Goal: Navigation & Orientation: Find specific page/section

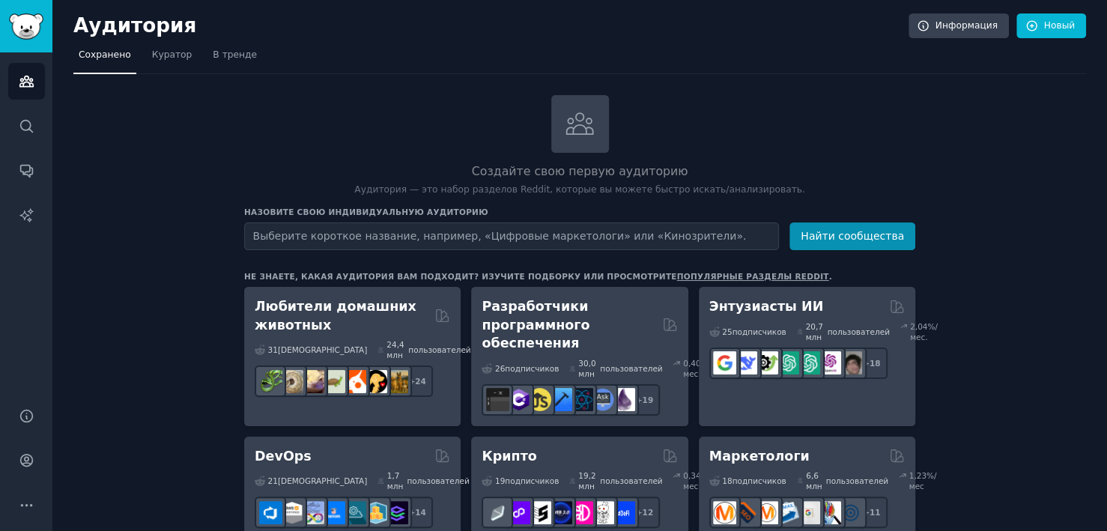
click at [808, 100] on div "Создайте свою первую аудиторию Аудитория — это набор разделов Reddit, которые в…" at bounding box center [579, 146] width 671 height 102
click at [629, 70] on nav "Сохранено Куратор В тренде" at bounding box center [579, 58] width 1013 height 31
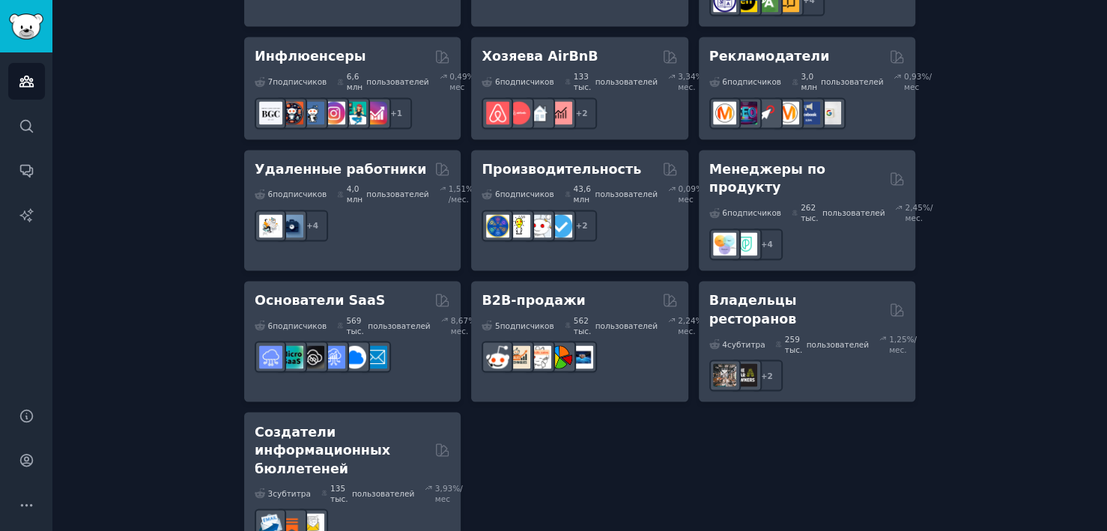
scroll to position [1570, 0]
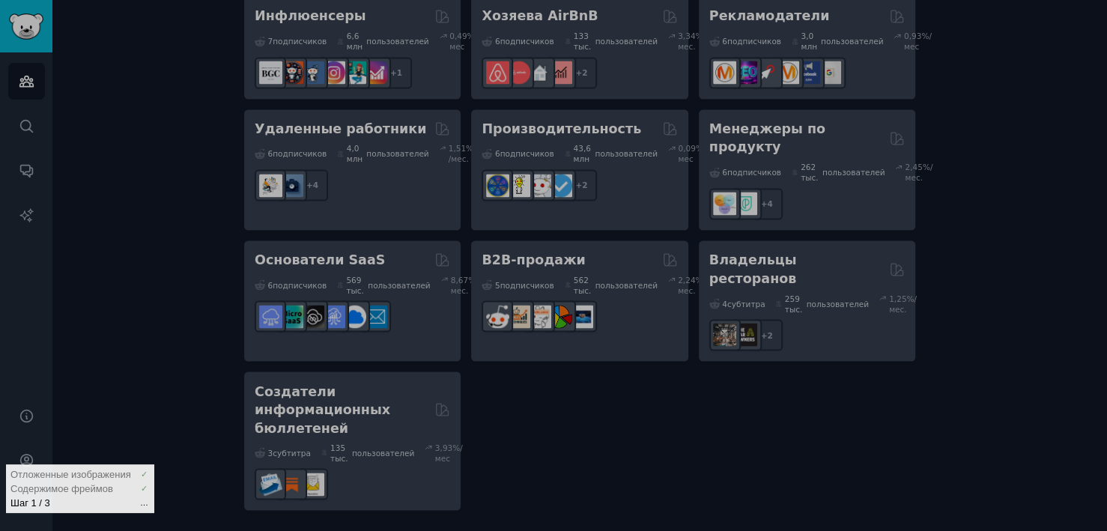
click at [1106, 322] on div at bounding box center [553, 265] width 1107 height 531
click at [1035, 112] on div at bounding box center [553, 265] width 1107 height 531
click at [992, 136] on div at bounding box center [553, 265] width 1107 height 531
click at [120, 482] on div "Содержимое фреймов ✓" at bounding box center [80, 489] width 142 height 14
click at [165, 110] on div at bounding box center [553, 265] width 1107 height 531
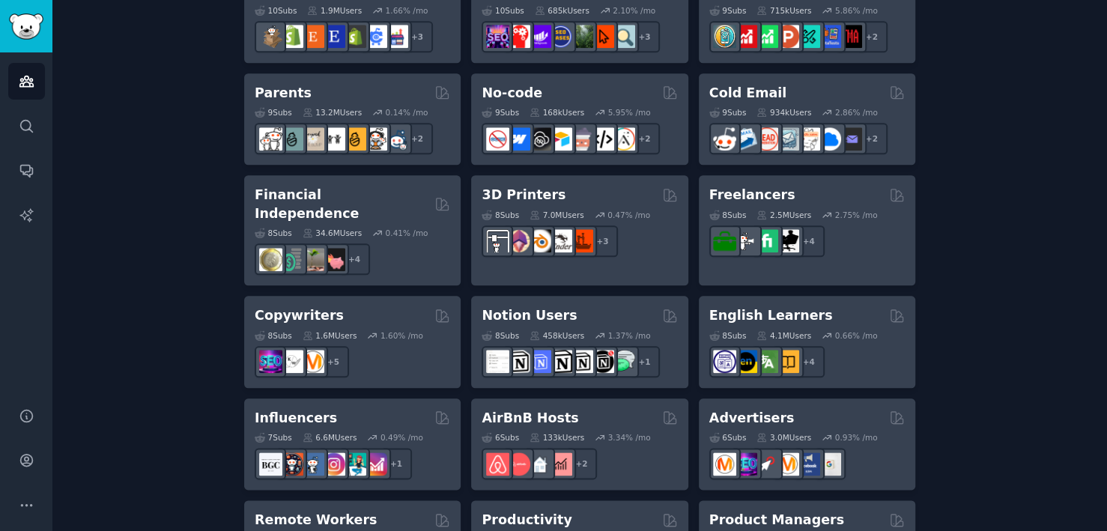
scroll to position [1195, 0]
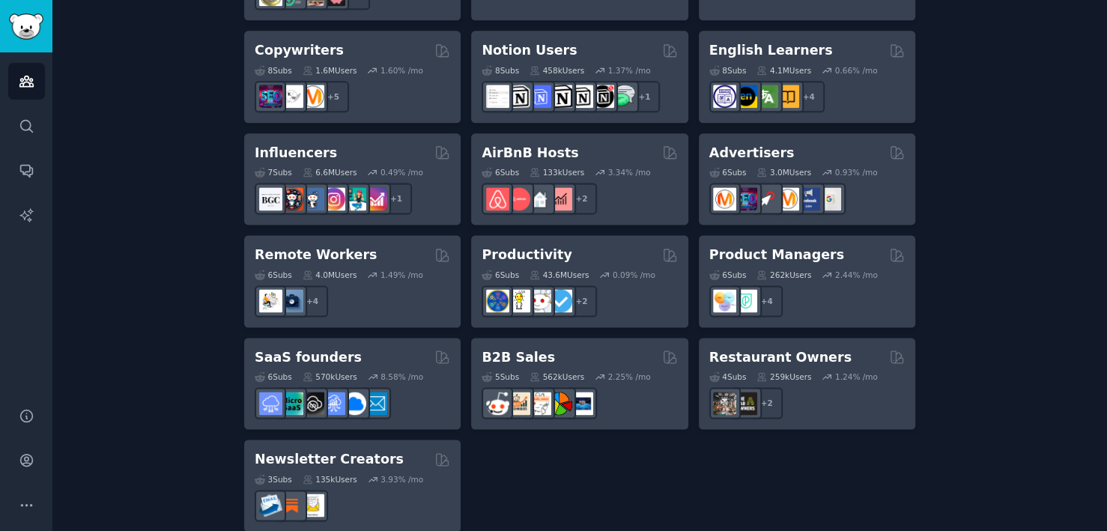
drag, startPoint x: 1101, startPoint y: 171, endPoint x: 1106, endPoint y: 147, distance: 24.4
click at [1106, 147] on main "Audiences Info New Saved Curated Trending Create your first audience An audienc…" at bounding box center [579, 265] width 1055 height 531
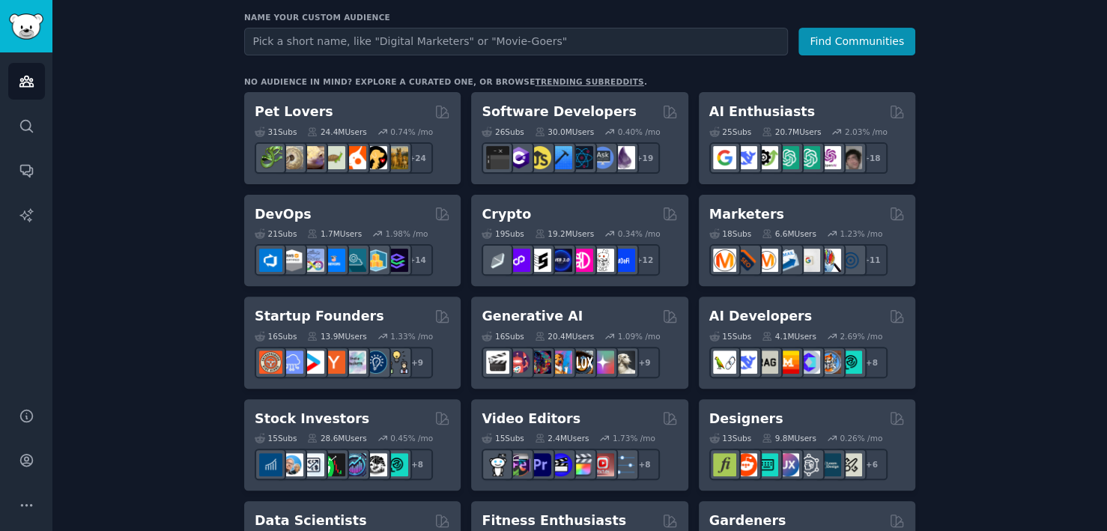
scroll to position [0, 0]
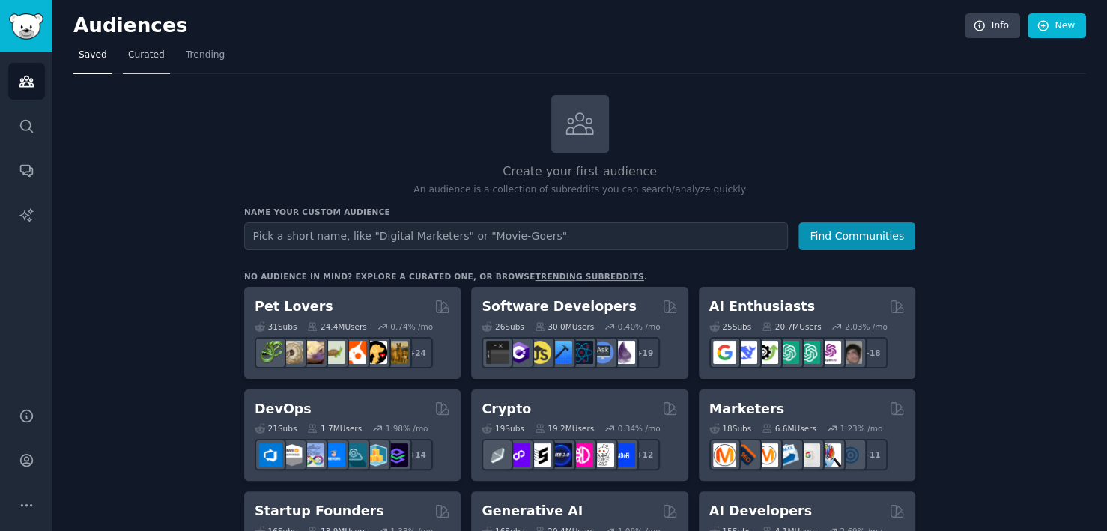
click at [147, 61] on span "Curated" at bounding box center [146, 55] width 37 height 13
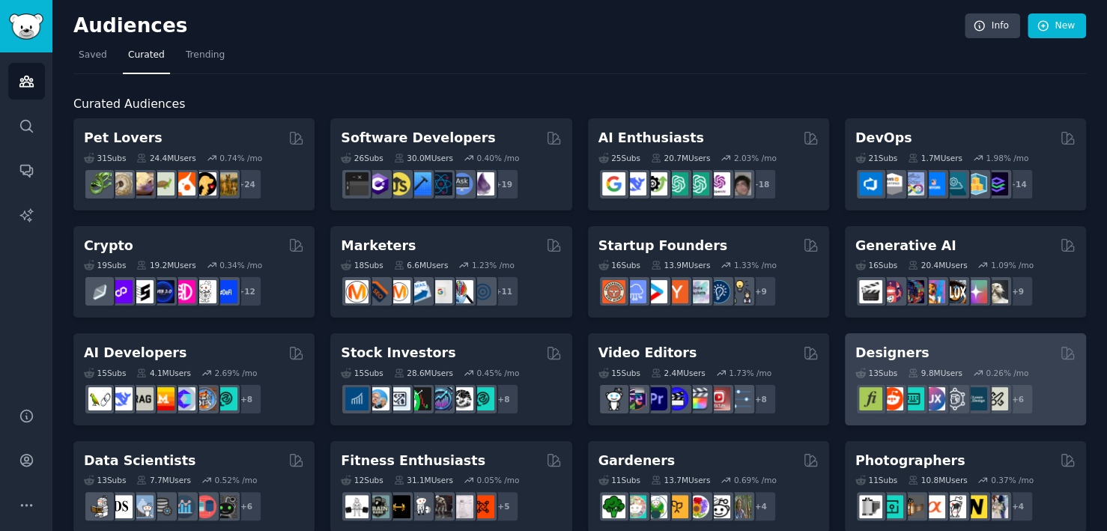
click at [963, 369] on div "13 Sub s 9.8M Users 0.26 % /mo" at bounding box center [966, 373] width 220 height 10
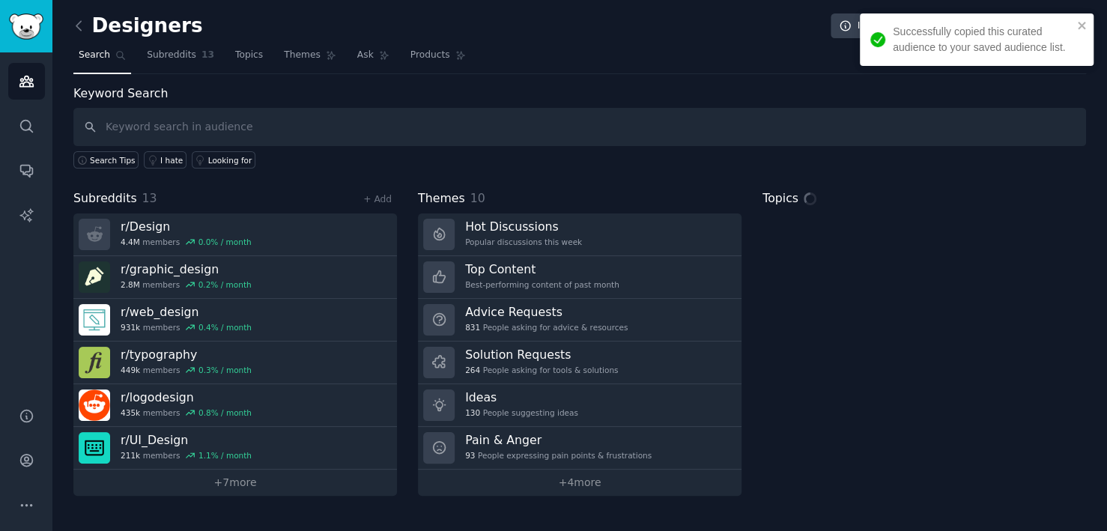
click at [1085, 18] on div "Successfully copied this curated audience to your saved audience list." at bounding box center [977, 39] width 234 height 52
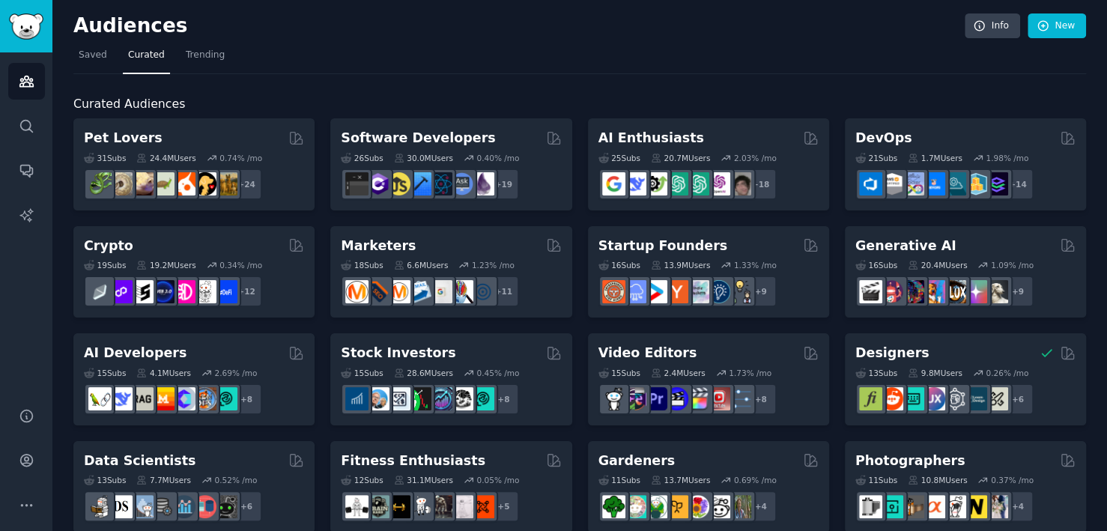
scroll to position [464, 0]
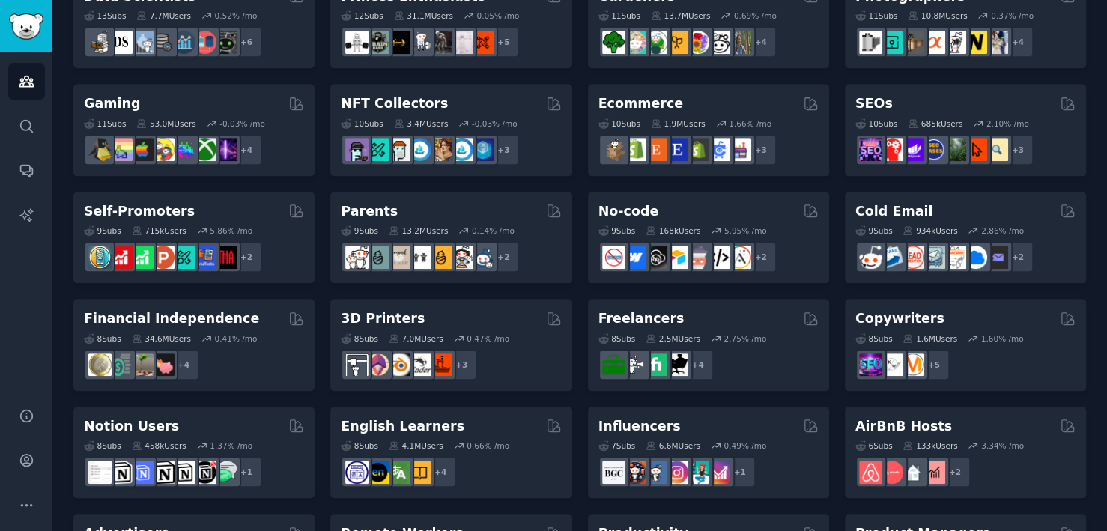
drag, startPoint x: 1106, startPoint y: 393, endPoint x: 1104, endPoint y: 501, distance: 108.6
click at [1104, 501] on main "Audiences Info New Saved Curated Trending Curated Audiences Pet Lovers 31 Sub s…" at bounding box center [579, 265] width 1055 height 531
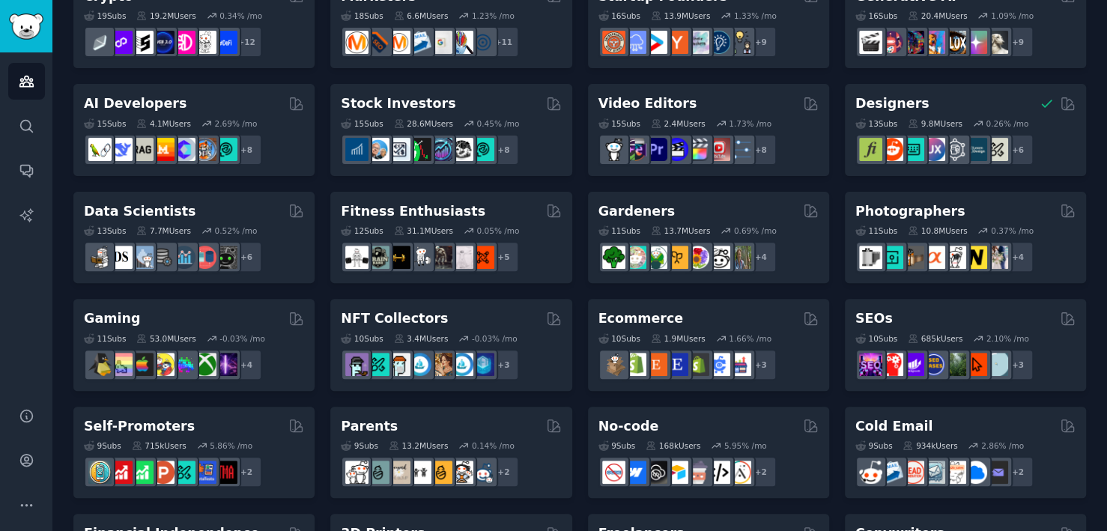
scroll to position [0, 0]
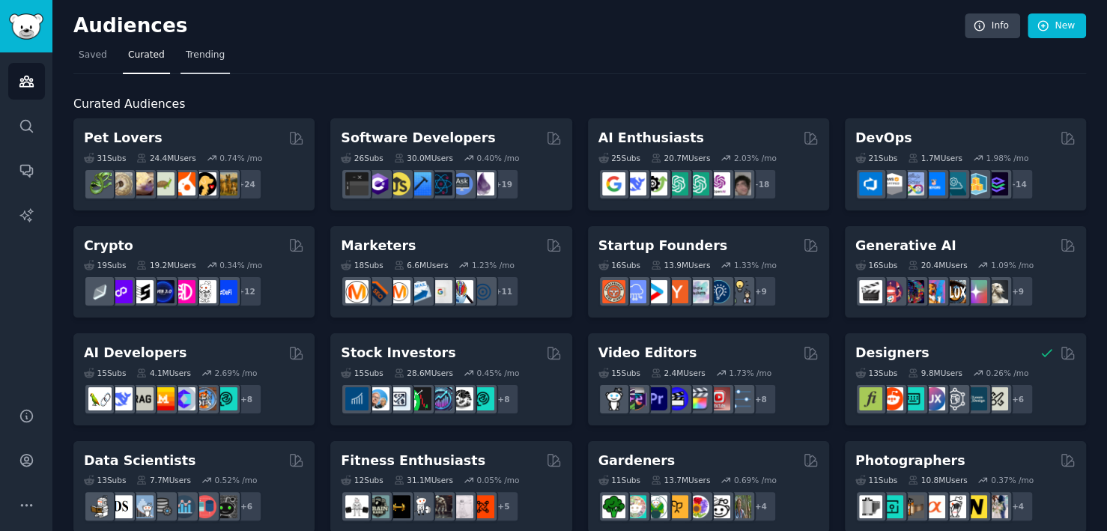
click at [196, 54] on span "Trending" at bounding box center [205, 55] width 39 height 13
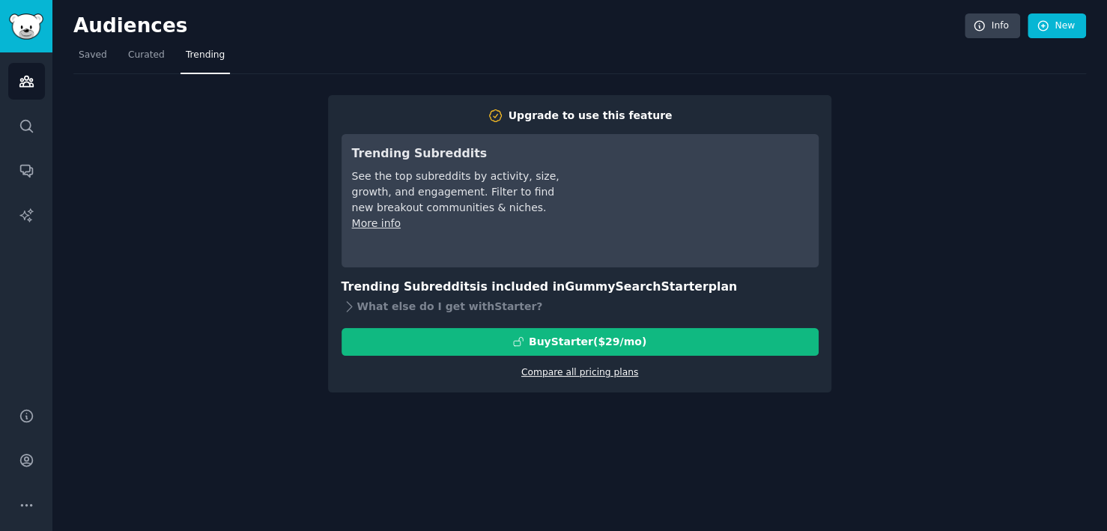
click at [538, 371] on link "Compare all pricing plans" at bounding box center [579, 372] width 117 height 10
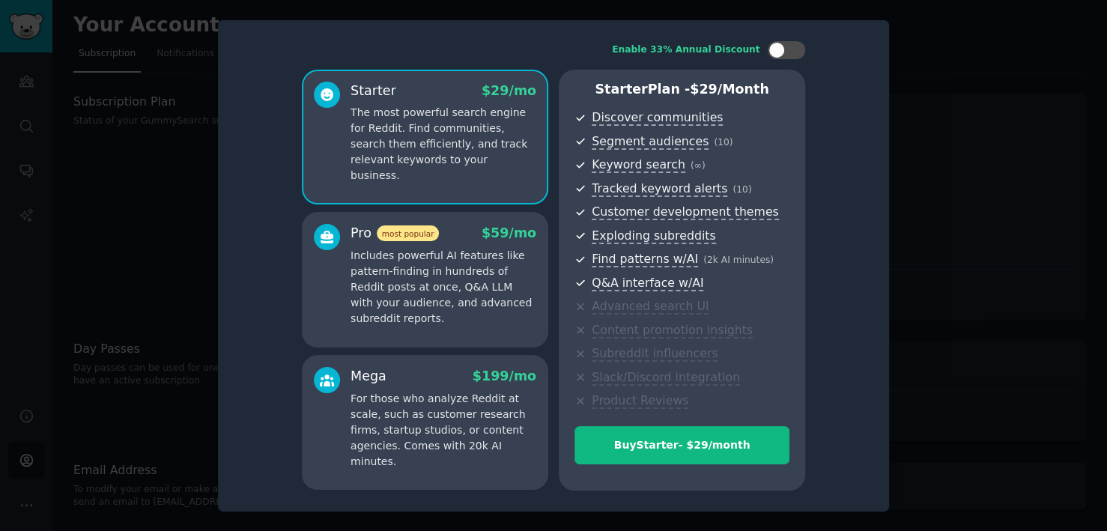
click at [951, 89] on div at bounding box center [553, 265] width 1107 height 531
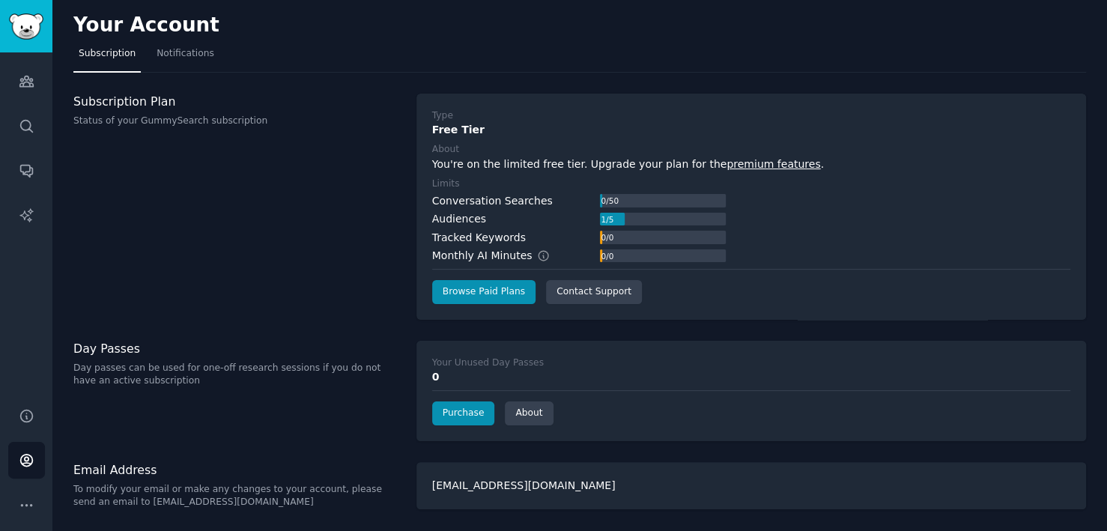
click at [1104, 365] on div "Your Account Subscription Notifications Subscription Plan Status of your GummyS…" at bounding box center [579, 265] width 1055 height 531
click at [24, 87] on icon "Sidebar" at bounding box center [27, 81] width 16 height 16
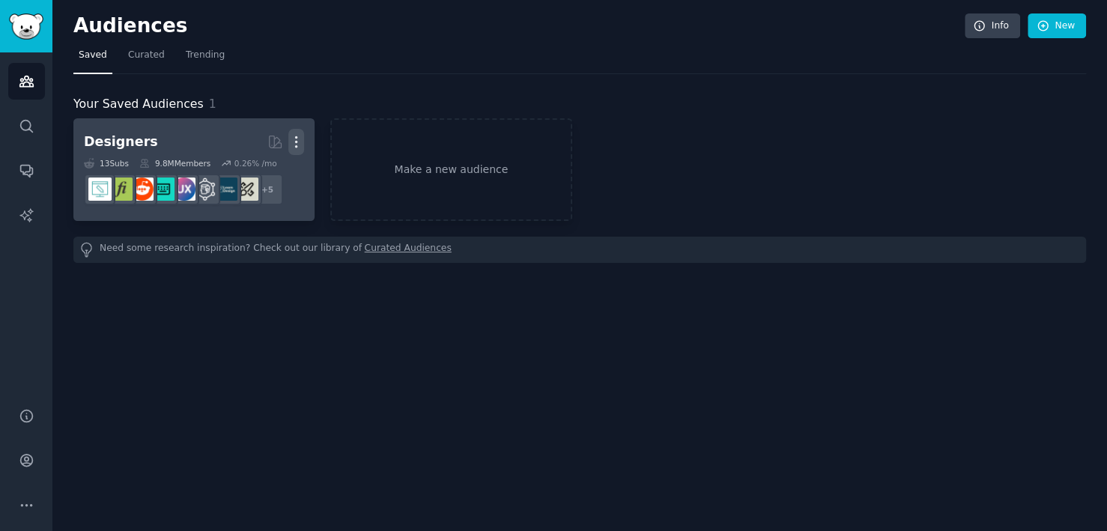
click at [297, 137] on icon "button" at bounding box center [296, 142] width 1 height 10
click at [263, 169] on p "Delete" at bounding box center [255, 174] width 34 height 16
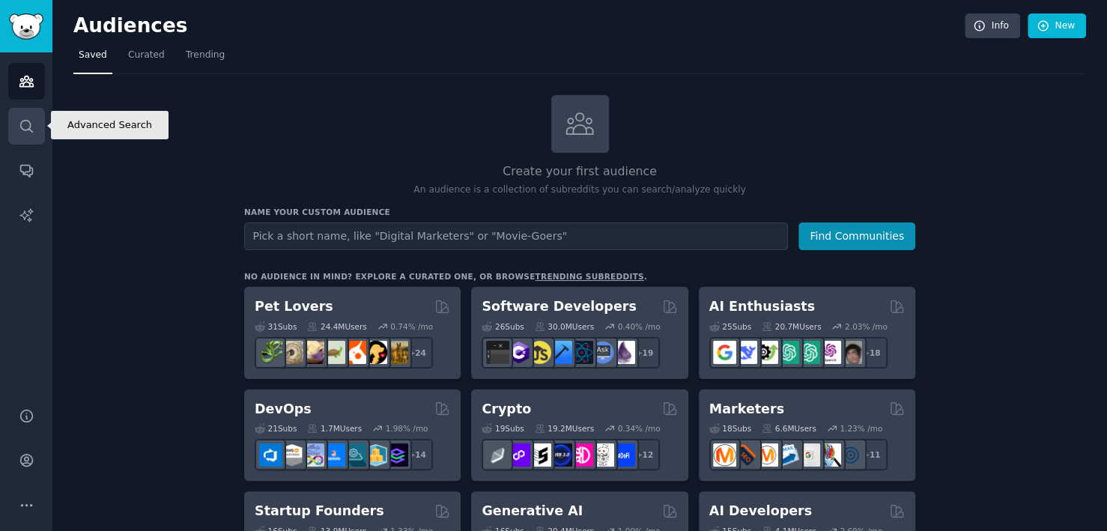
click at [28, 139] on link "Search" at bounding box center [26, 126] width 37 height 37
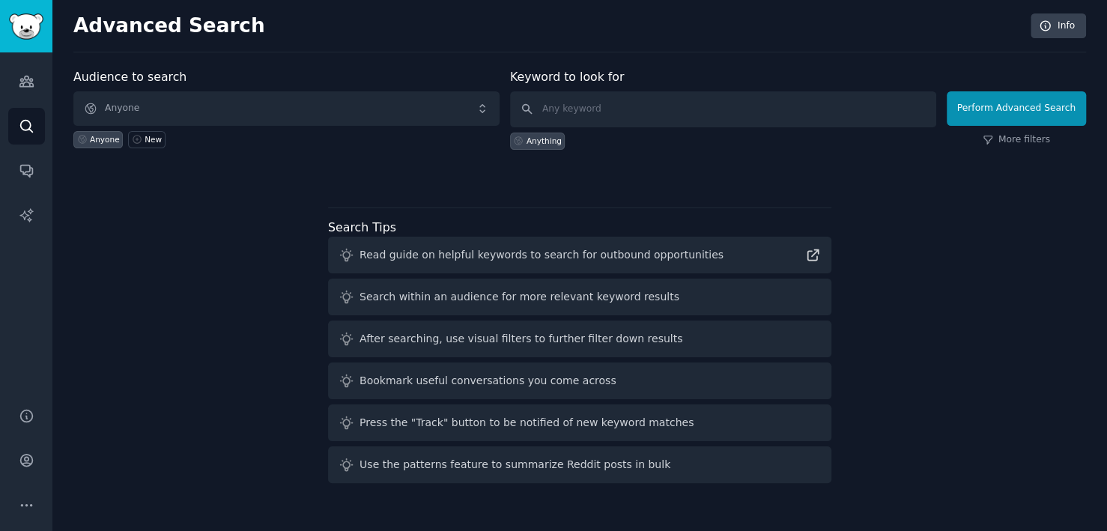
click at [1021, 273] on div "Audience to search Anyone Anyone New Keyword to look for Anything Perform Advan…" at bounding box center [579, 278] width 1013 height 421
click at [770, 247] on div "Read guide on helpful keywords to search for outbound opportunities" at bounding box center [579, 255] width 503 height 37
click at [715, 258] on div "Read guide on helpful keywords to search for outbound opportunities" at bounding box center [579, 255] width 503 height 37
click at [814, 254] on icon at bounding box center [813, 255] width 16 height 16
click at [100, 141] on div "Anyone" at bounding box center [105, 139] width 30 height 10
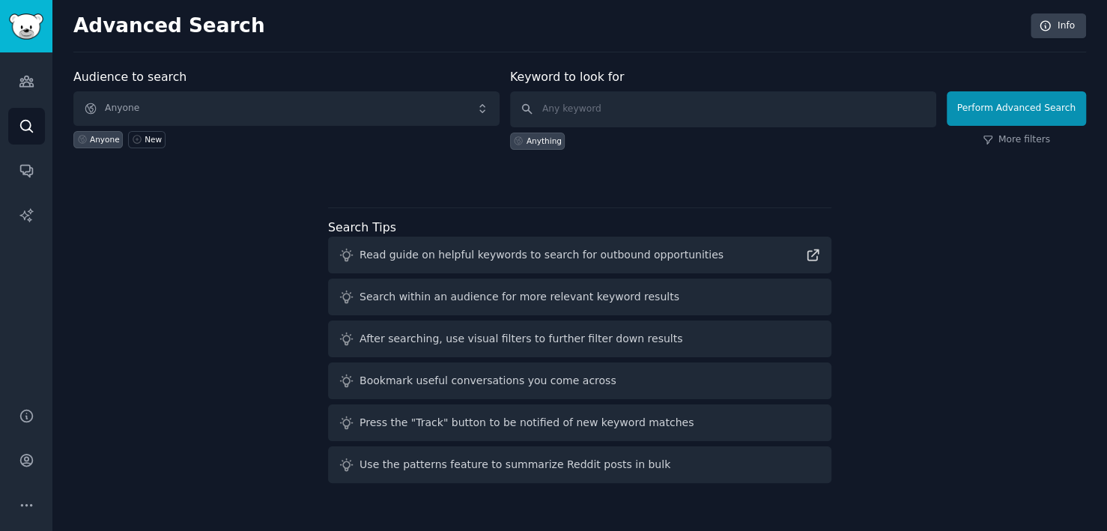
click at [100, 141] on div "Anyone" at bounding box center [105, 139] width 30 height 10
click at [132, 140] on icon at bounding box center [137, 139] width 10 height 10
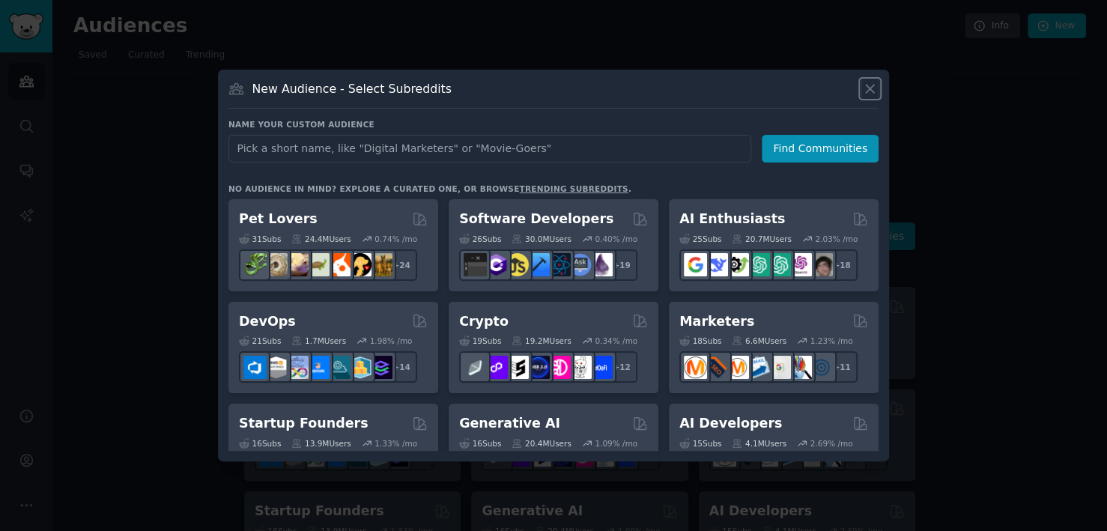
click at [876, 82] on icon at bounding box center [870, 89] width 16 height 16
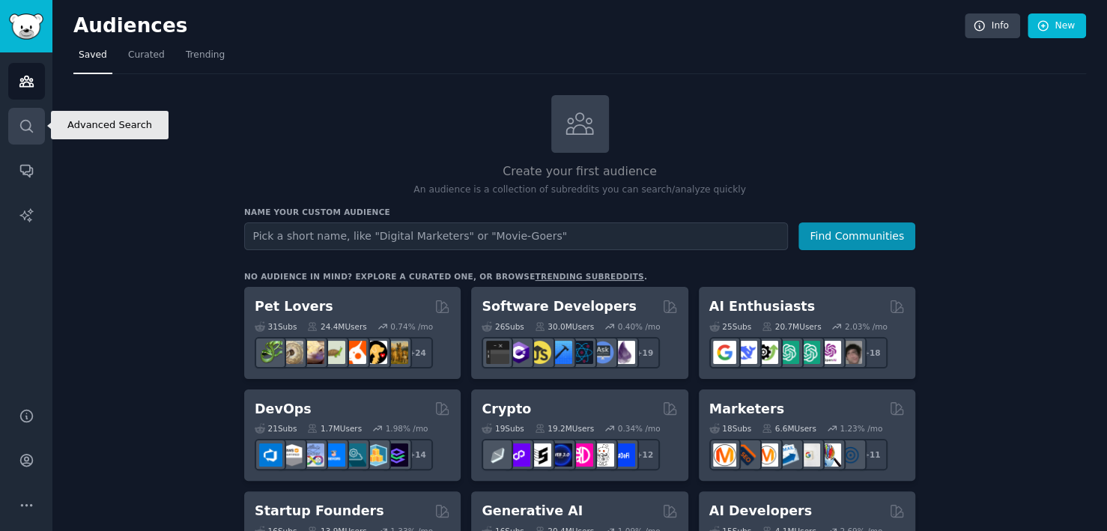
click at [32, 126] on icon "Sidebar" at bounding box center [27, 126] width 16 height 16
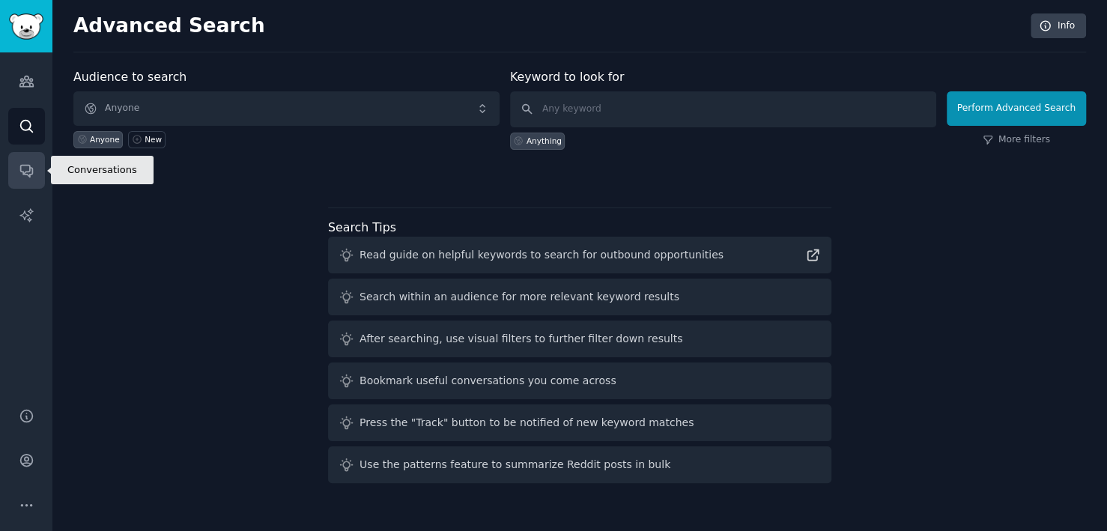
click at [30, 165] on icon "Sidebar" at bounding box center [27, 171] width 16 height 16
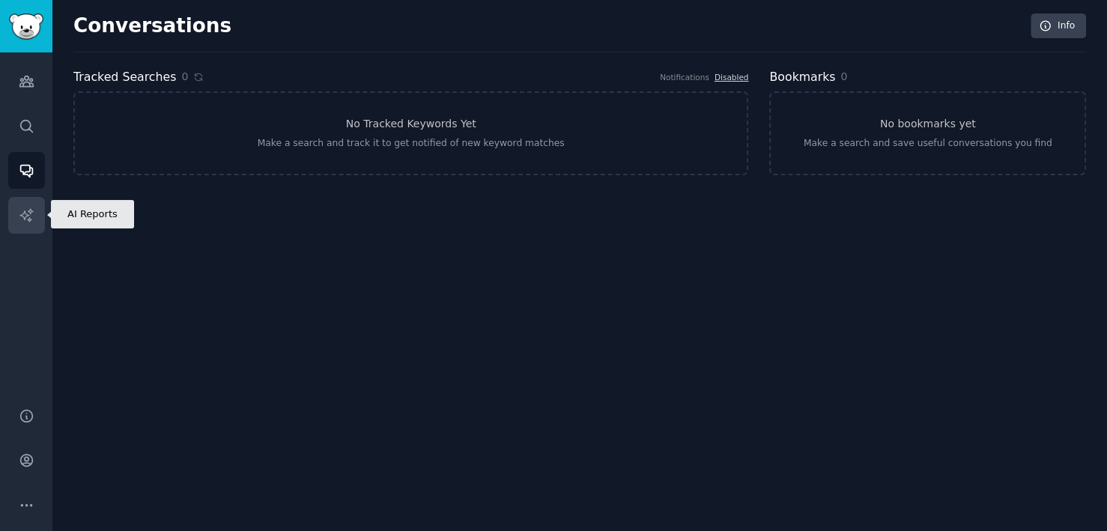
click at [27, 211] on icon "Sidebar" at bounding box center [27, 216] width 16 height 16
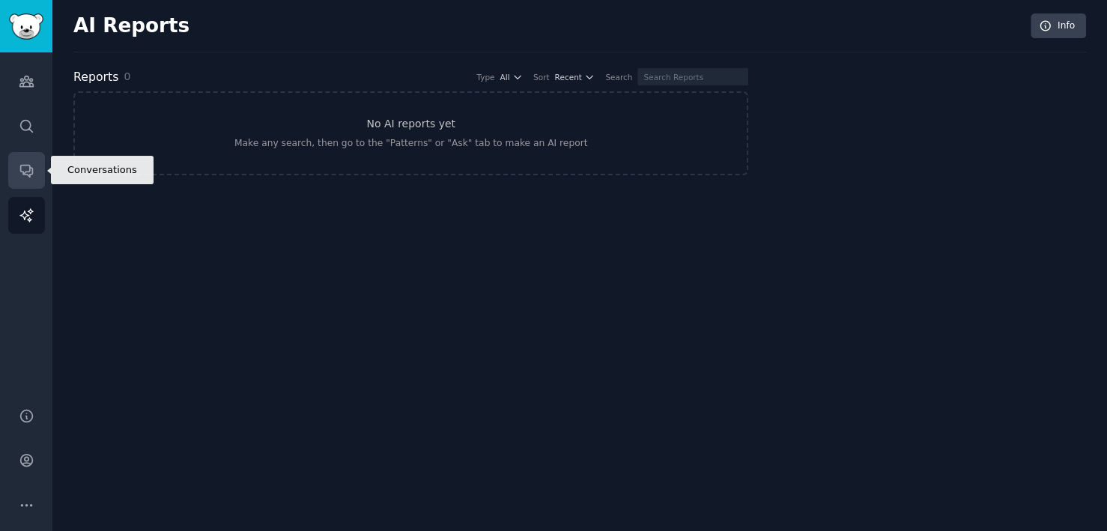
click at [27, 173] on icon "Sidebar" at bounding box center [27, 171] width 16 height 16
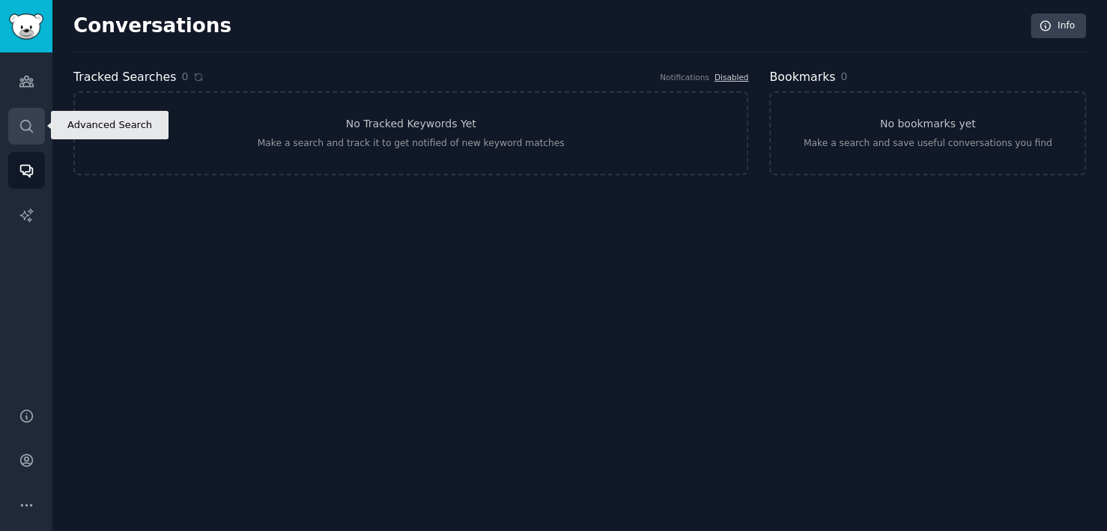
click at [25, 135] on link "Search" at bounding box center [26, 126] width 37 height 37
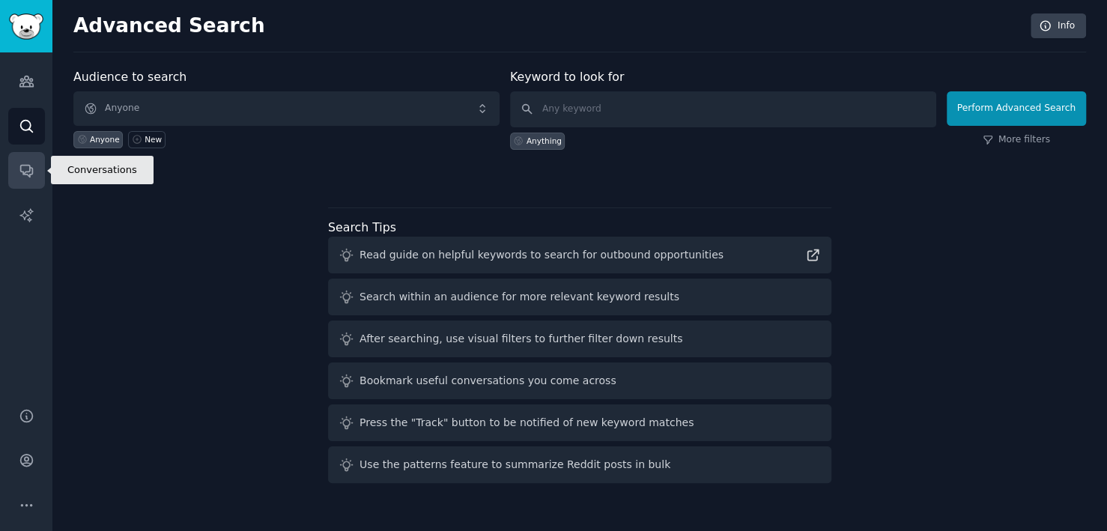
click at [28, 181] on link "Conversations" at bounding box center [26, 170] width 37 height 37
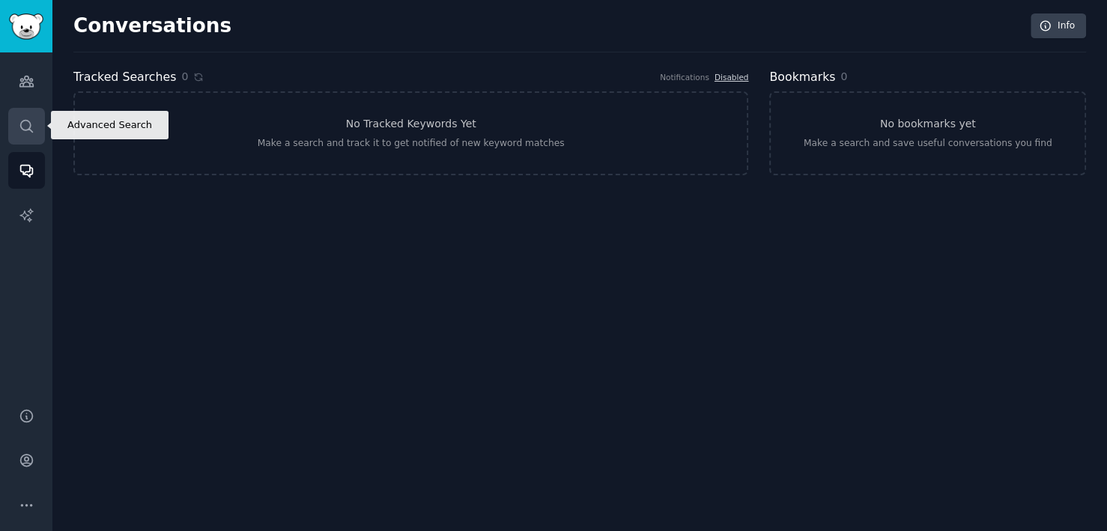
click at [25, 121] on icon "Sidebar" at bounding box center [27, 126] width 16 height 16
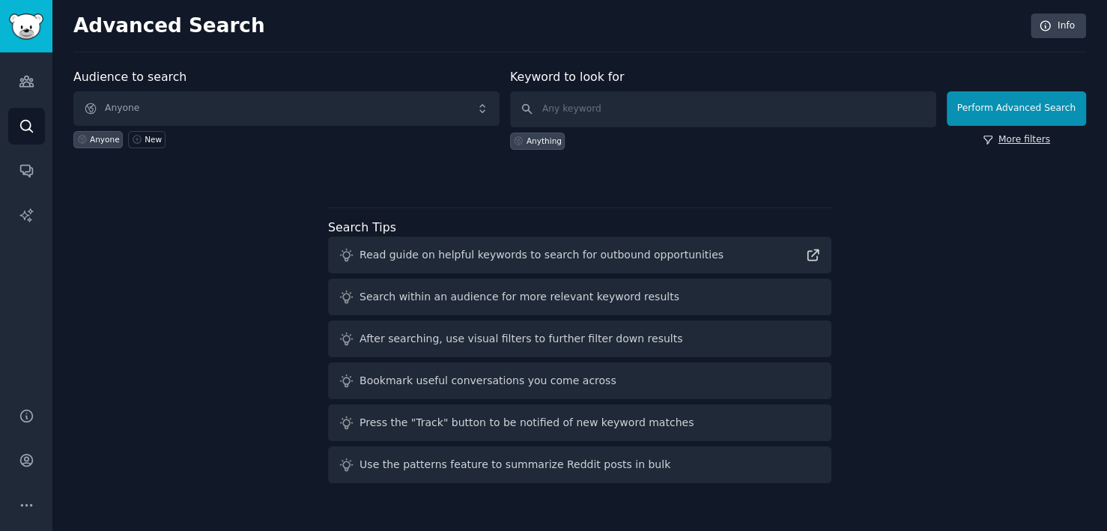
click at [1014, 143] on link "More filters" at bounding box center [1016, 139] width 67 height 13
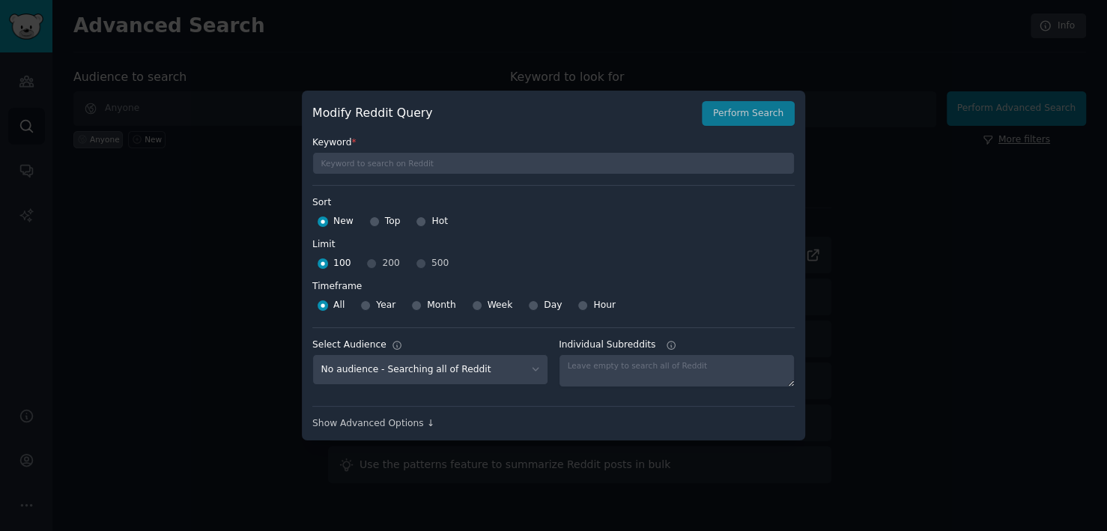
click at [1014, 143] on div at bounding box center [553, 265] width 1107 height 531
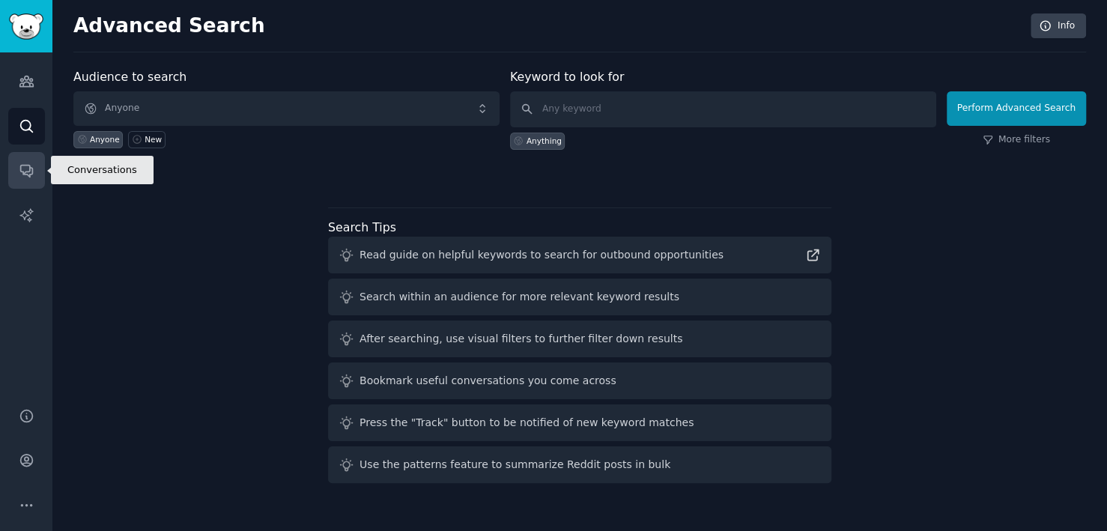
click at [26, 183] on link "Conversations" at bounding box center [26, 170] width 37 height 37
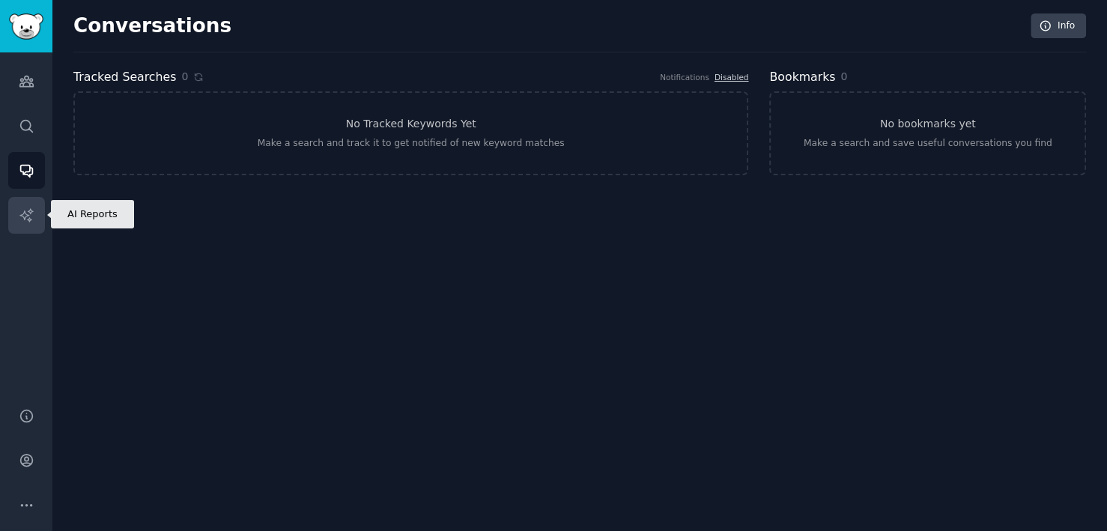
click at [22, 226] on link "AI Reports" at bounding box center [26, 215] width 37 height 37
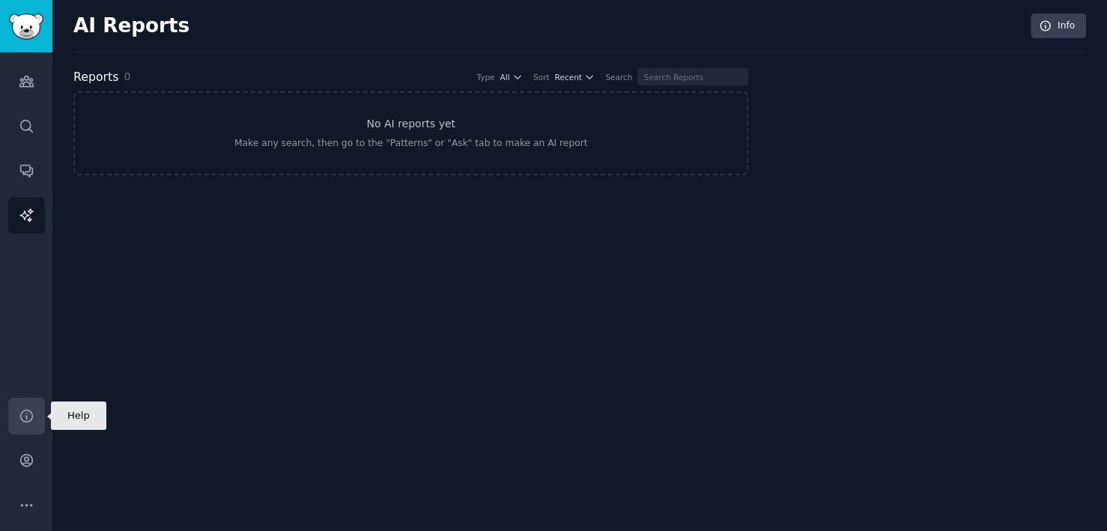
click at [22, 423] on icon "Sidebar" at bounding box center [27, 416] width 16 height 16
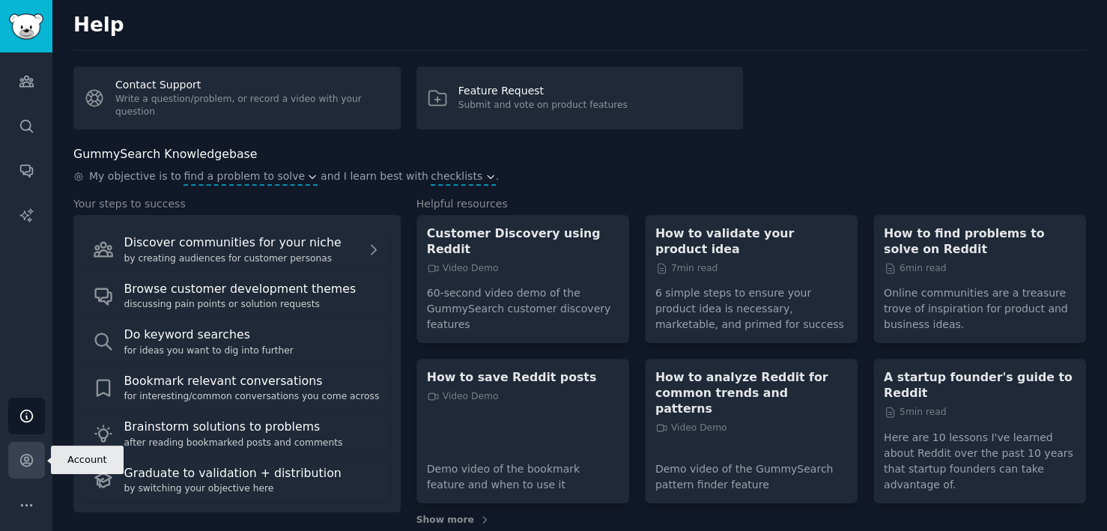
click at [33, 452] on icon "Sidebar" at bounding box center [27, 460] width 16 height 16
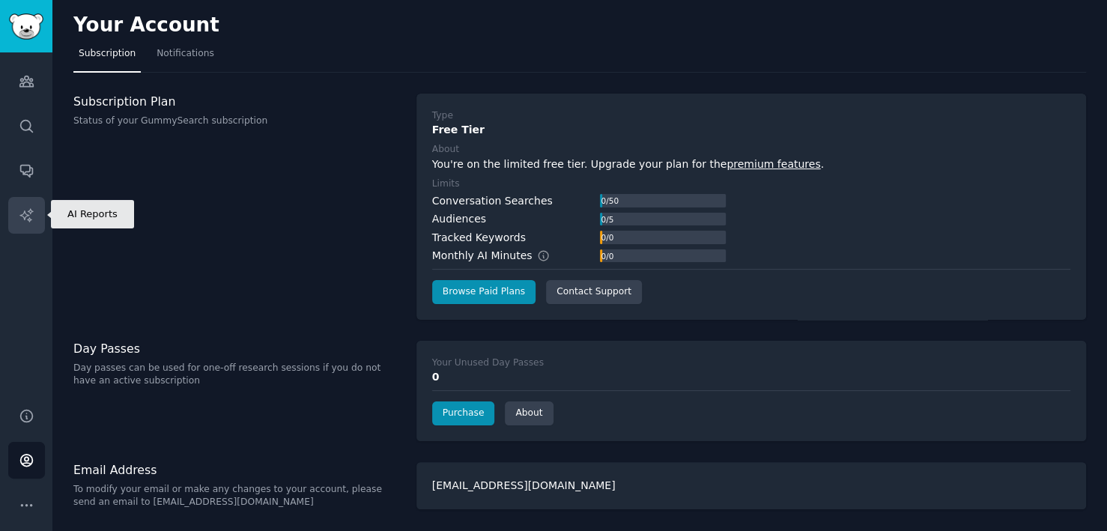
click at [25, 208] on icon "Sidebar" at bounding box center [27, 216] width 16 height 16
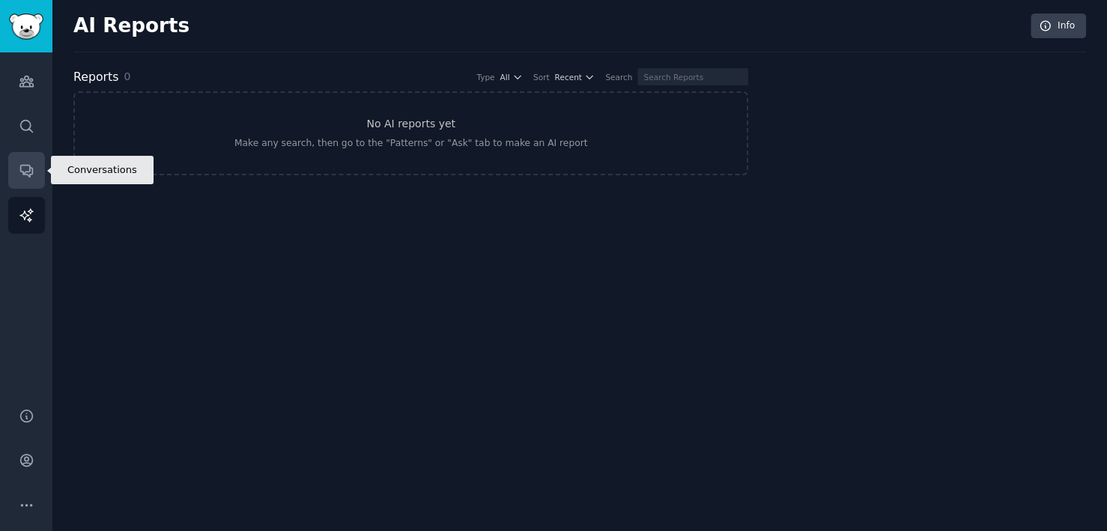
click at [28, 163] on icon "Sidebar" at bounding box center [27, 171] width 16 height 16
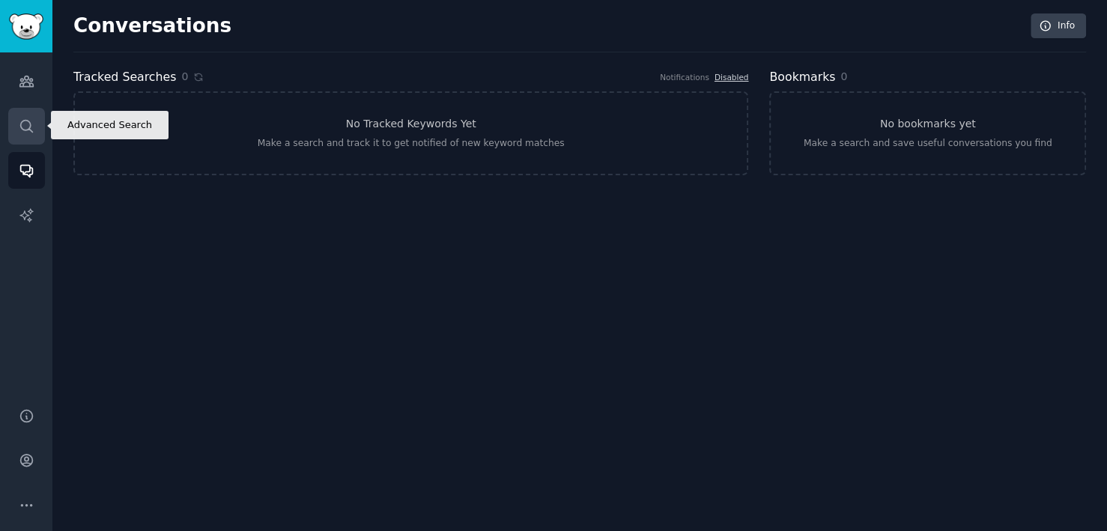
click at [27, 135] on link "Search" at bounding box center [26, 126] width 37 height 37
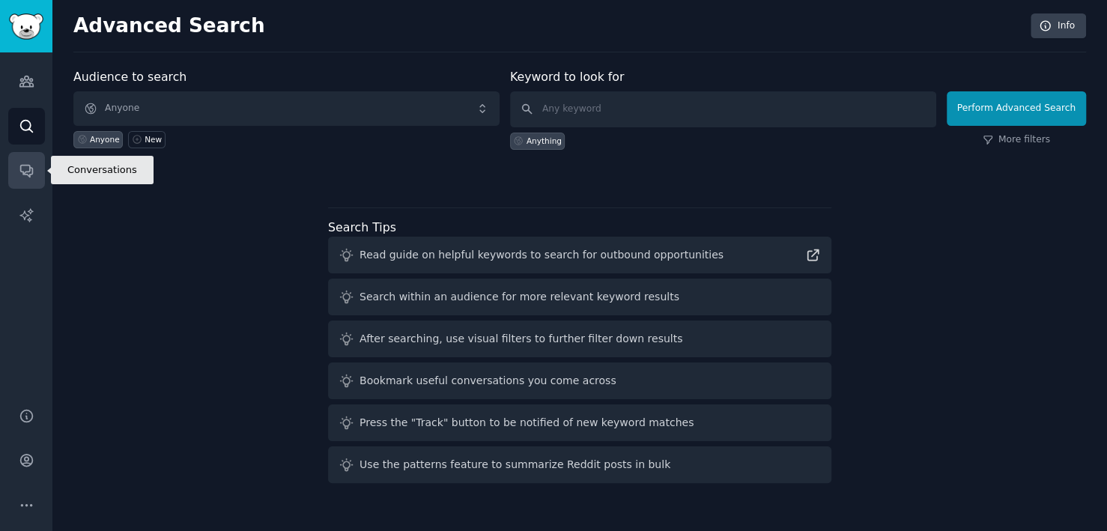
click at [31, 170] on icon "Sidebar" at bounding box center [26, 172] width 12 height 12
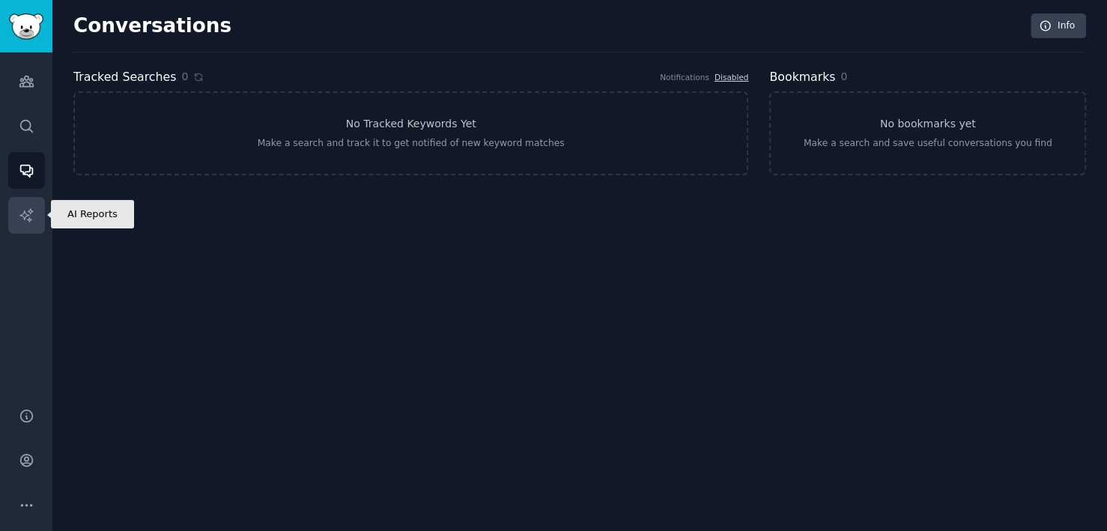
click at [33, 214] on icon "Sidebar" at bounding box center [27, 216] width 16 height 16
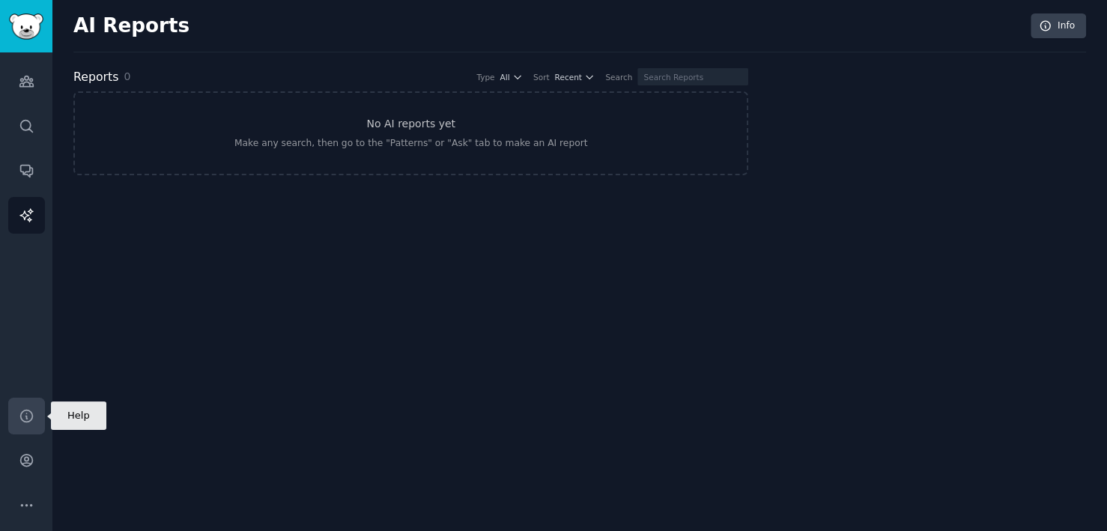
click at [28, 414] on icon "Sidebar" at bounding box center [27, 416] width 16 height 16
click at [35, 412] on link "Help" at bounding box center [26, 416] width 37 height 37
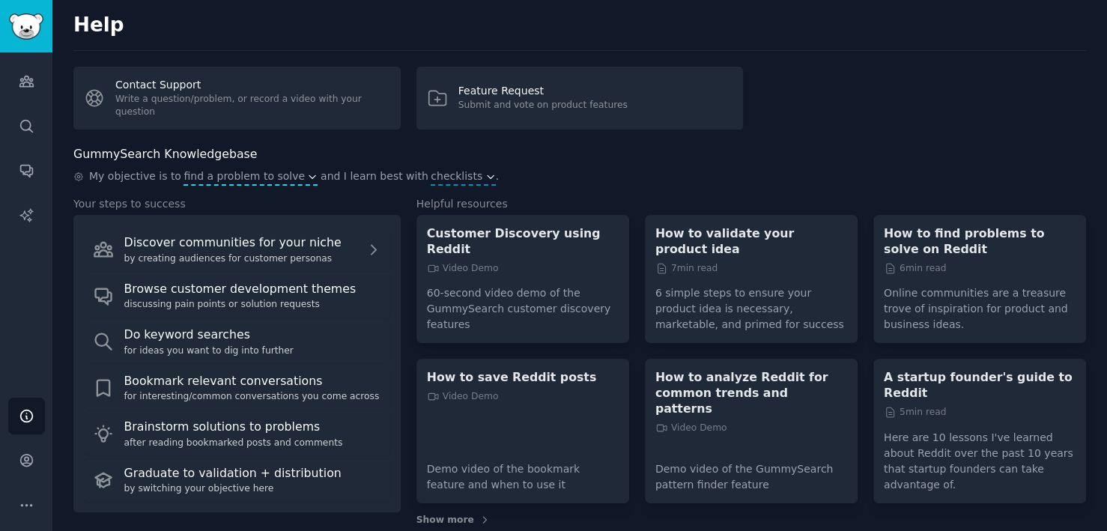
click at [309, 177] on icon "button" at bounding box center [312, 176] width 6 height 3
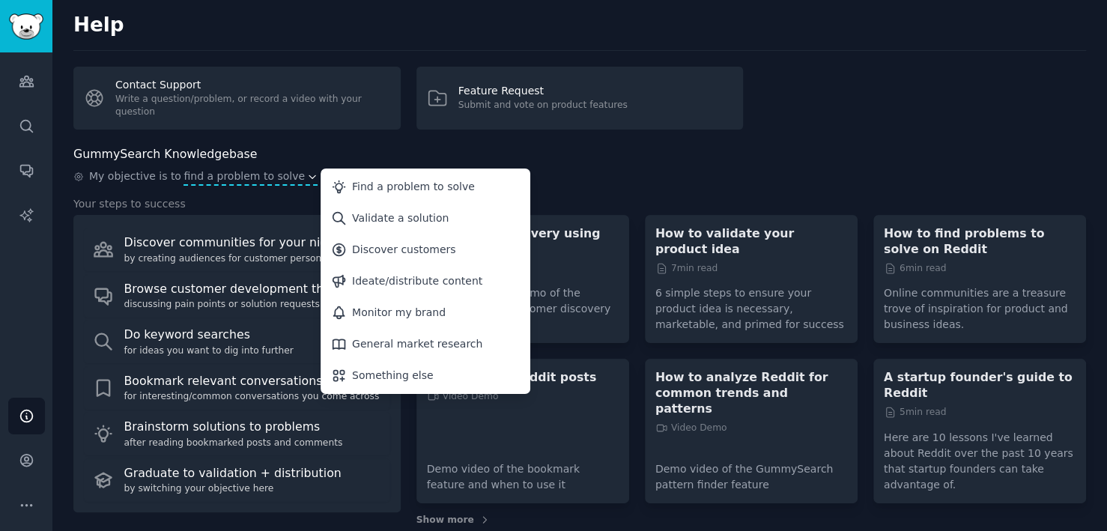
click at [309, 177] on icon "button" at bounding box center [312, 176] width 6 height 3
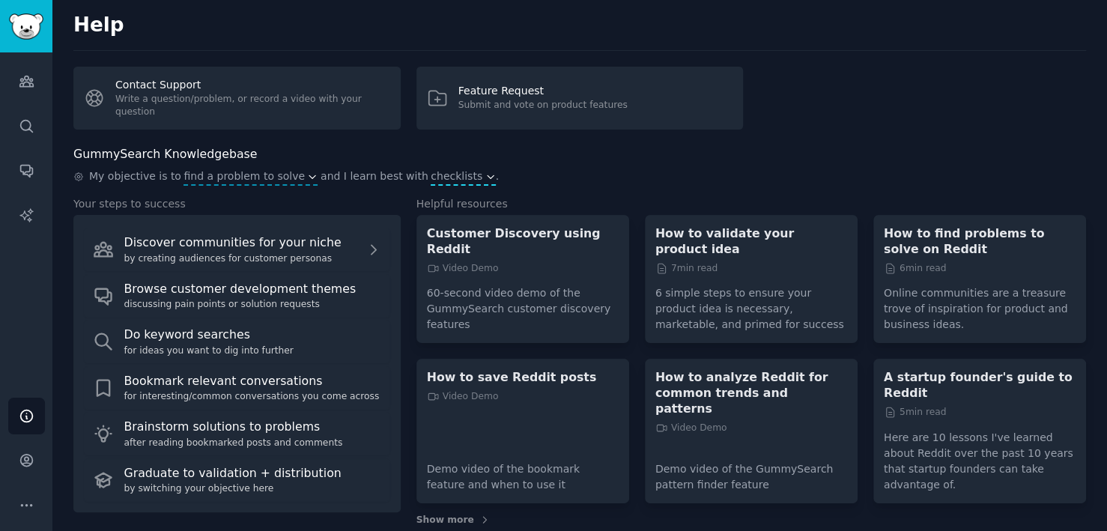
click at [437, 172] on button "checklists" at bounding box center [463, 177] width 64 height 16
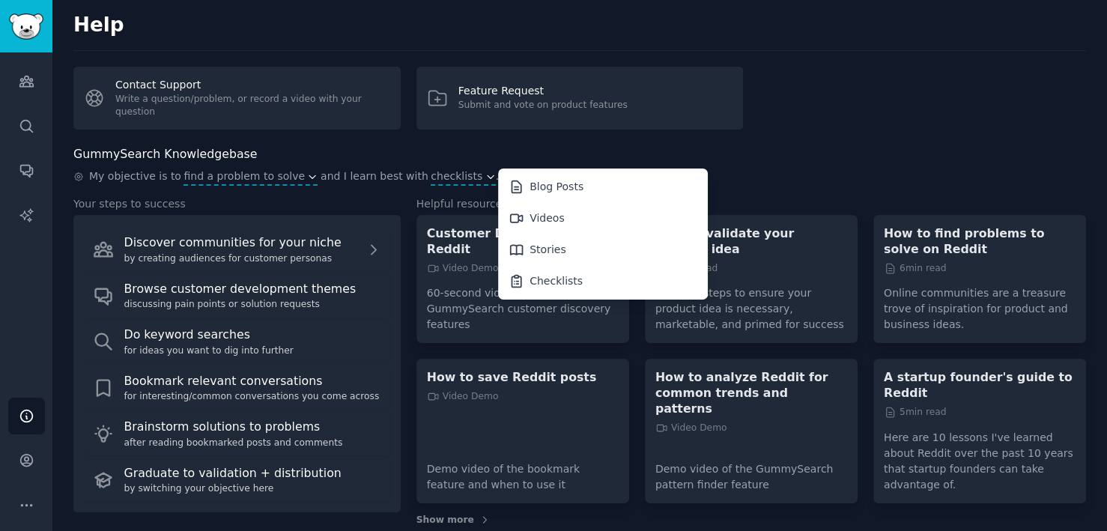
click at [427, 156] on div "GummySearch Knowledgebase" at bounding box center [579, 154] width 1013 height 19
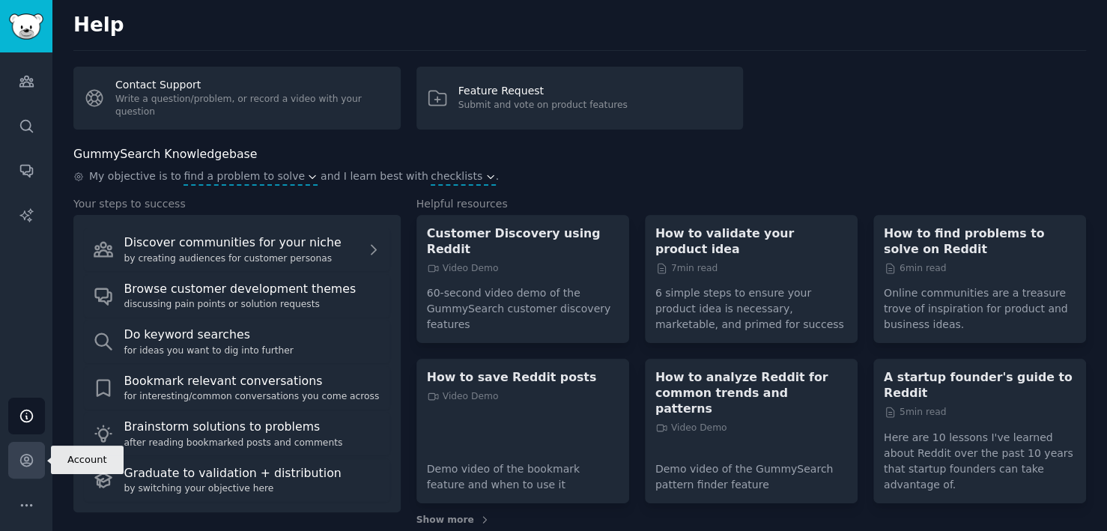
click at [15, 459] on link "Account" at bounding box center [26, 460] width 37 height 37
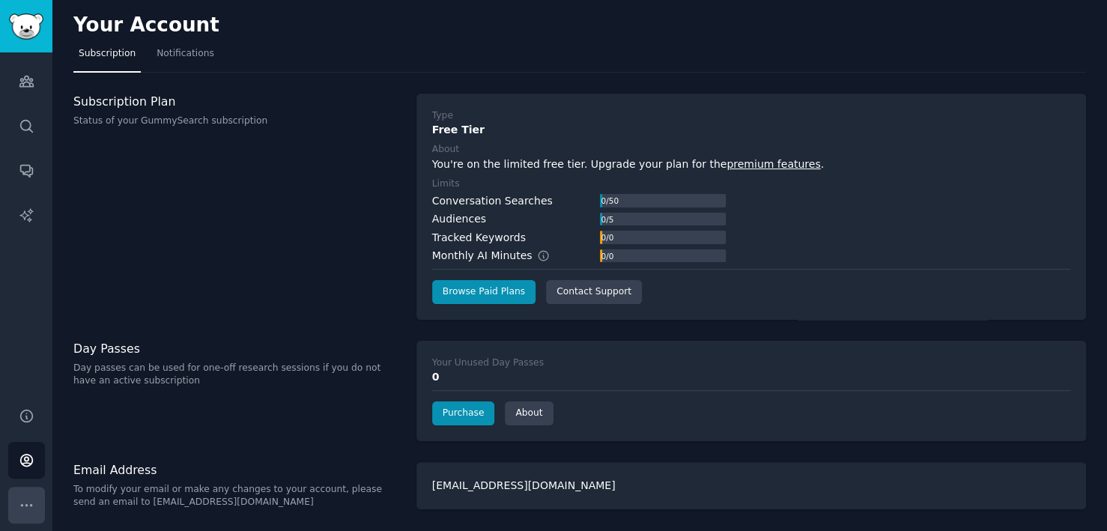
click at [19, 504] on icon "Sidebar" at bounding box center [27, 505] width 16 height 16
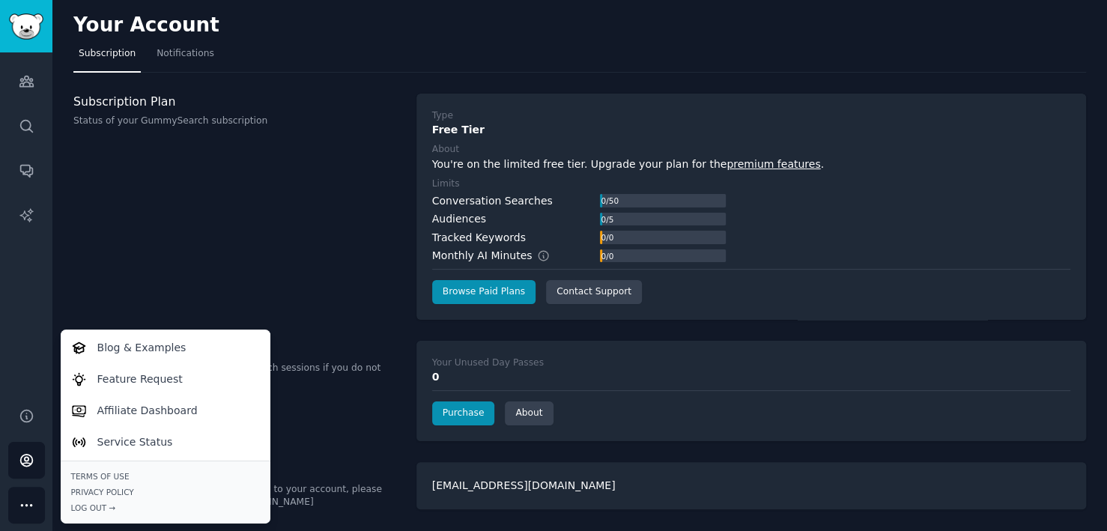
click at [37, 503] on button "More" at bounding box center [26, 505] width 37 height 37
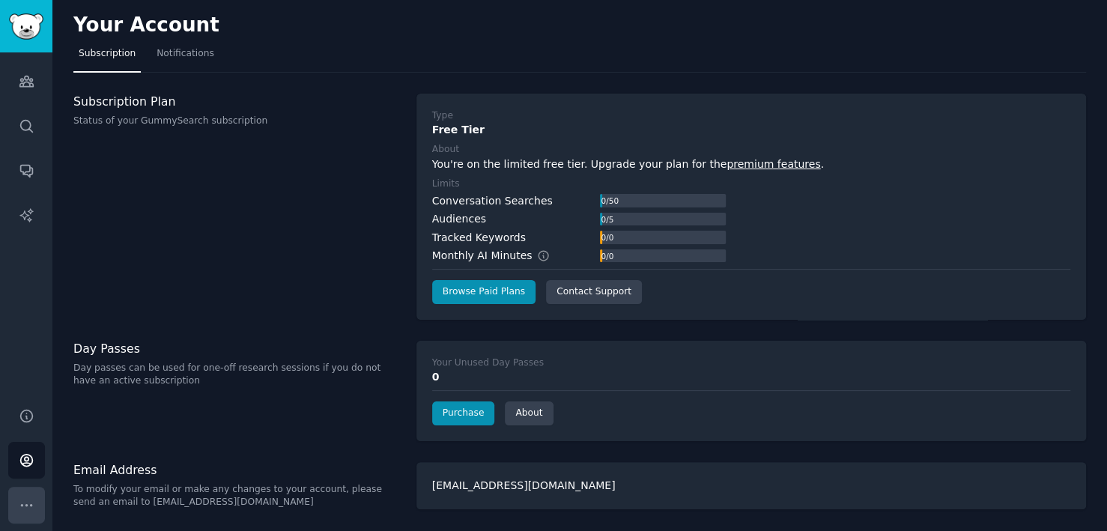
click at [37, 503] on button "More" at bounding box center [26, 505] width 37 height 37
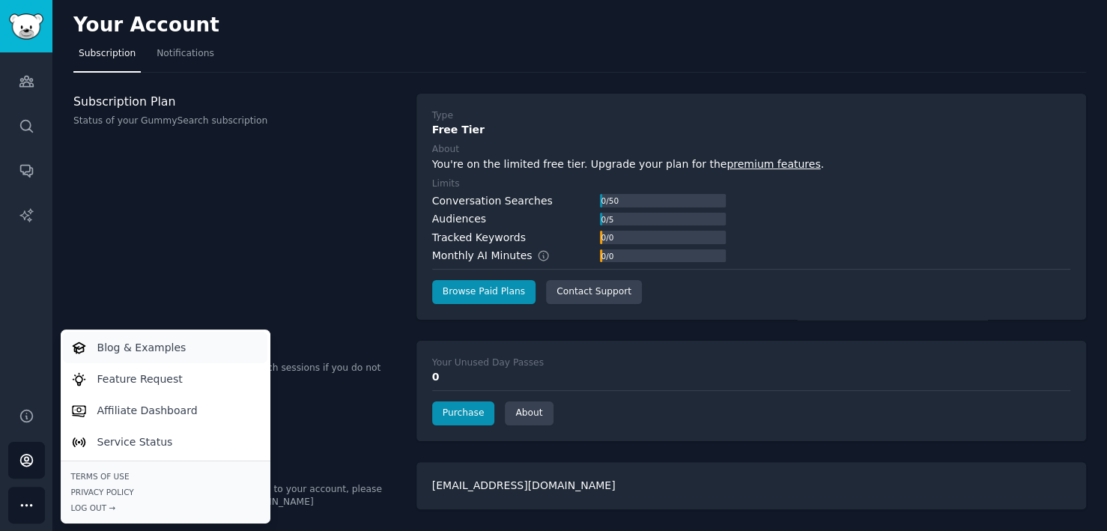
click at [120, 346] on p "Blog & Examples" at bounding box center [141, 348] width 89 height 16
